Goal: Information Seeking & Learning: Learn about a topic

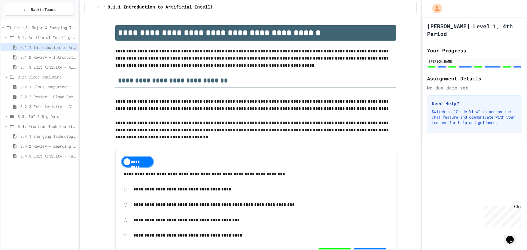
click at [66, 155] on span "8.4.3 Exit Activity - Future Tech Challenge" at bounding box center [48, 156] width 56 height 6
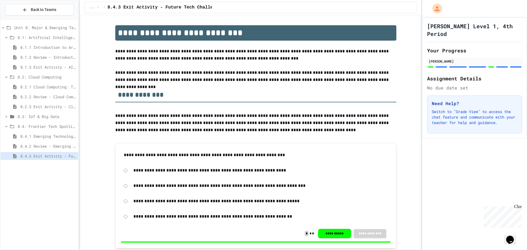
click at [68, 147] on span "8.4.2 Review - Emerging Technologies: Shaping Our Digital Future" at bounding box center [48, 146] width 56 height 6
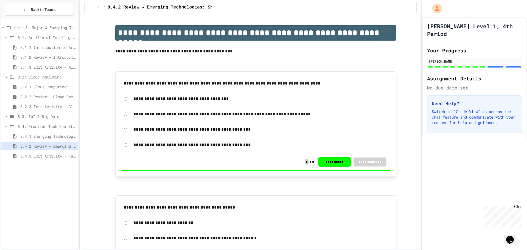
click at [55, 134] on span "8.4.1 Emerging Technologies: Shaping Our Digital Future" at bounding box center [48, 137] width 56 height 6
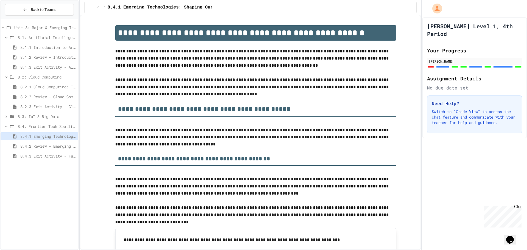
click at [58, 130] on div "8.4: Frontier Tech Spotlight" at bounding box center [40, 127] width 78 height 8
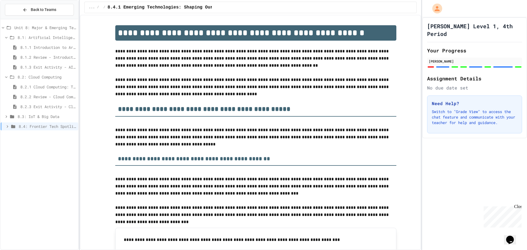
click at [60, 128] on span "8.4: Frontier Tech Spotlight" at bounding box center [47, 127] width 57 height 6
